Goal: Task Accomplishment & Management: Use online tool/utility

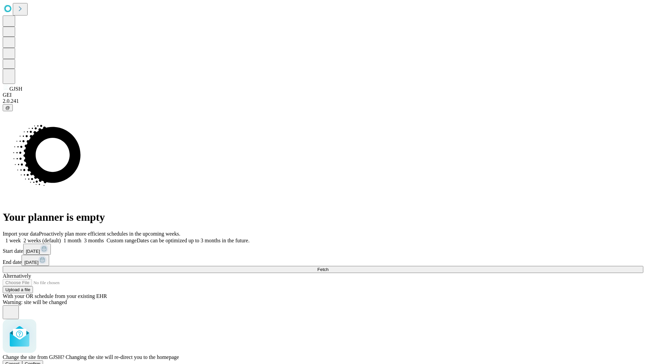
click at [41, 361] on span "Confirm" at bounding box center [33, 363] width 16 height 5
click at [61, 237] on label "2 weeks (default)" at bounding box center [41, 240] width 40 height 6
click at [329, 267] on span "Fetch" at bounding box center [322, 269] width 11 height 5
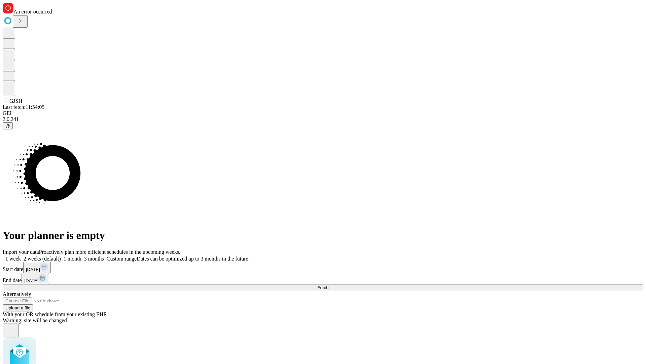
click at [61, 256] on label "2 weeks (default)" at bounding box center [41, 259] width 40 height 6
click at [329, 285] on span "Fetch" at bounding box center [322, 287] width 11 height 5
click at [61, 256] on label "2 weeks (default)" at bounding box center [41, 259] width 40 height 6
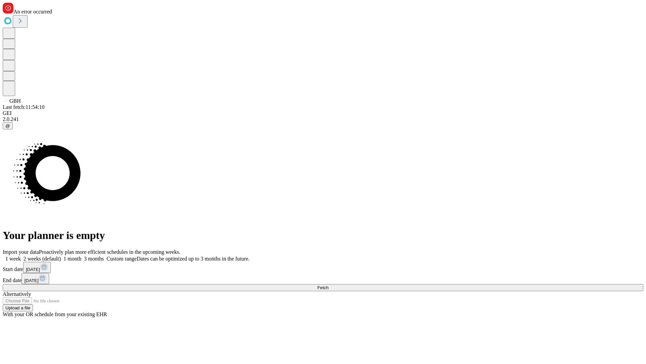
click at [329, 285] on span "Fetch" at bounding box center [322, 287] width 11 height 5
click at [61, 256] on label "2 weeks (default)" at bounding box center [41, 259] width 40 height 6
click at [329, 285] on span "Fetch" at bounding box center [322, 287] width 11 height 5
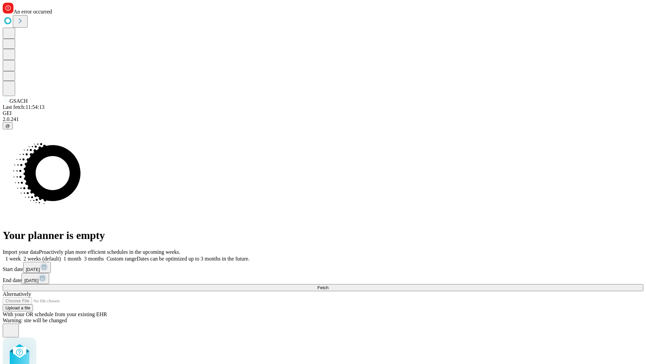
click at [61, 256] on label "2 weeks (default)" at bounding box center [41, 259] width 40 height 6
click at [329, 285] on span "Fetch" at bounding box center [322, 287] width 11 height 5
click at [61, 256] on label "2 weeks (default)" at bounding box center [41, 259] width 40 height 6
click at [329, 285] on span "Fetch" at bounding box center [322, 287] width 11 height 5
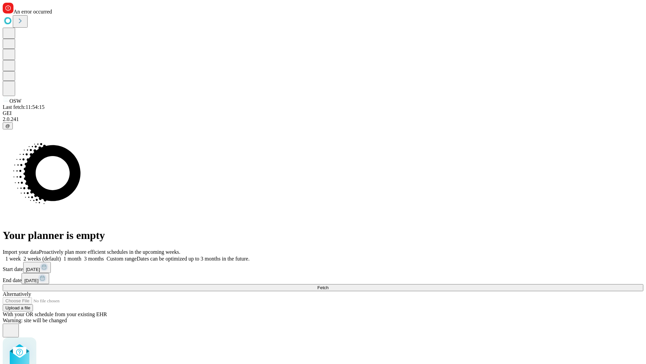
click at [61, 256] on label "2 weeks (default)" at bounding box center [41, 259] width 40 height 6
click at [329, 285] on span "Fetch" at bounding box center [322, 287] width 11 height 5
click at [61, 256] on label "2 weeks (default)" at bounding box center [41, 259] width 40 height 6
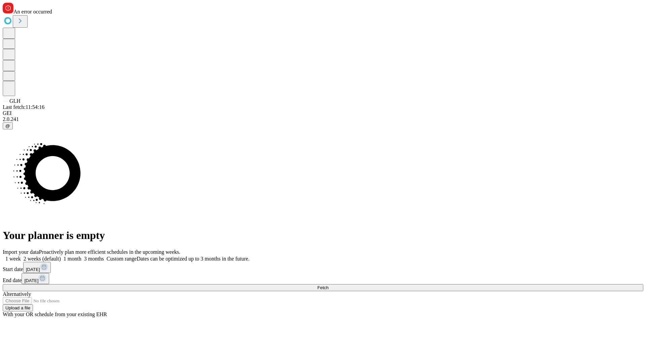
click at [329, 285] on span "Fetch" at bounding box center [322, 287] width 11 height 5
click at [61, 256] on label "2 weeks (default)" at bounding box center [41, 259] width 40 height 6
click at [329, 285] on span "Fetch" at bounding box center [322, 287] width 11 height 5
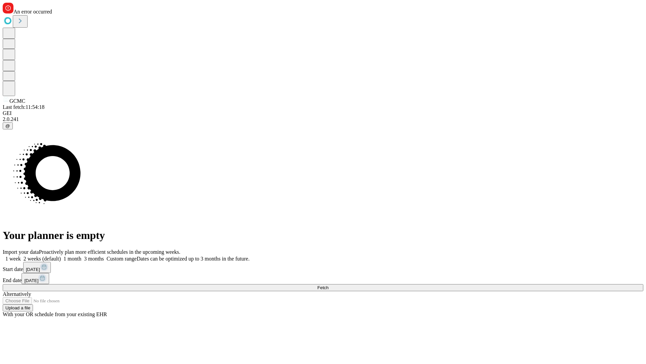
click at [61, 256] on label "2 weeks (default)" at bounding box center [41, 259] width 40 height 6
click at [329, 285] on span "Fetch" at bounding box center [322, 287] width 11 height 5
click at [61, 256] on label "2 weeks (default)" at bounding box center [41, 259] width 40 height 6
click at [329, 285] on span "Fetch" at bounding box center [322, 287] width 11 height 5
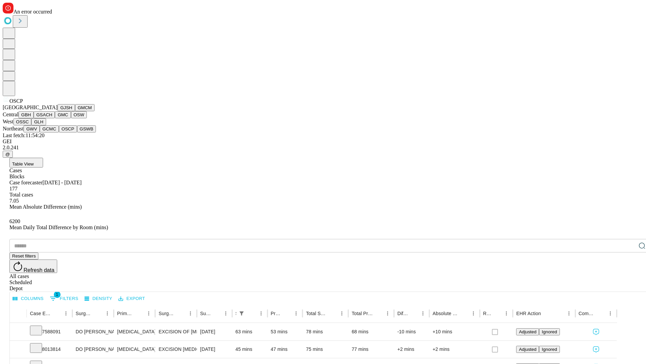
click at [77, 132] on button "GSWB" at bounding box center [86, 128] width 19 height 7
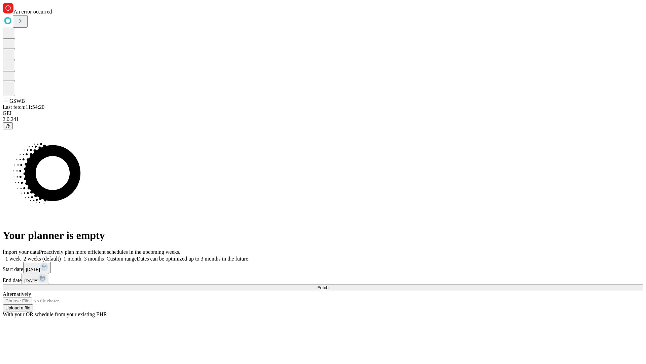
click at [61, 256] on label "2 weeks (default)" at bounding box center [41, 259] width 40 height 6
click at [329, 285] on span "Fetch" at bounding box center [322, 287] width 11 height 5
